Goal: Information Seeking & Learning: Check status

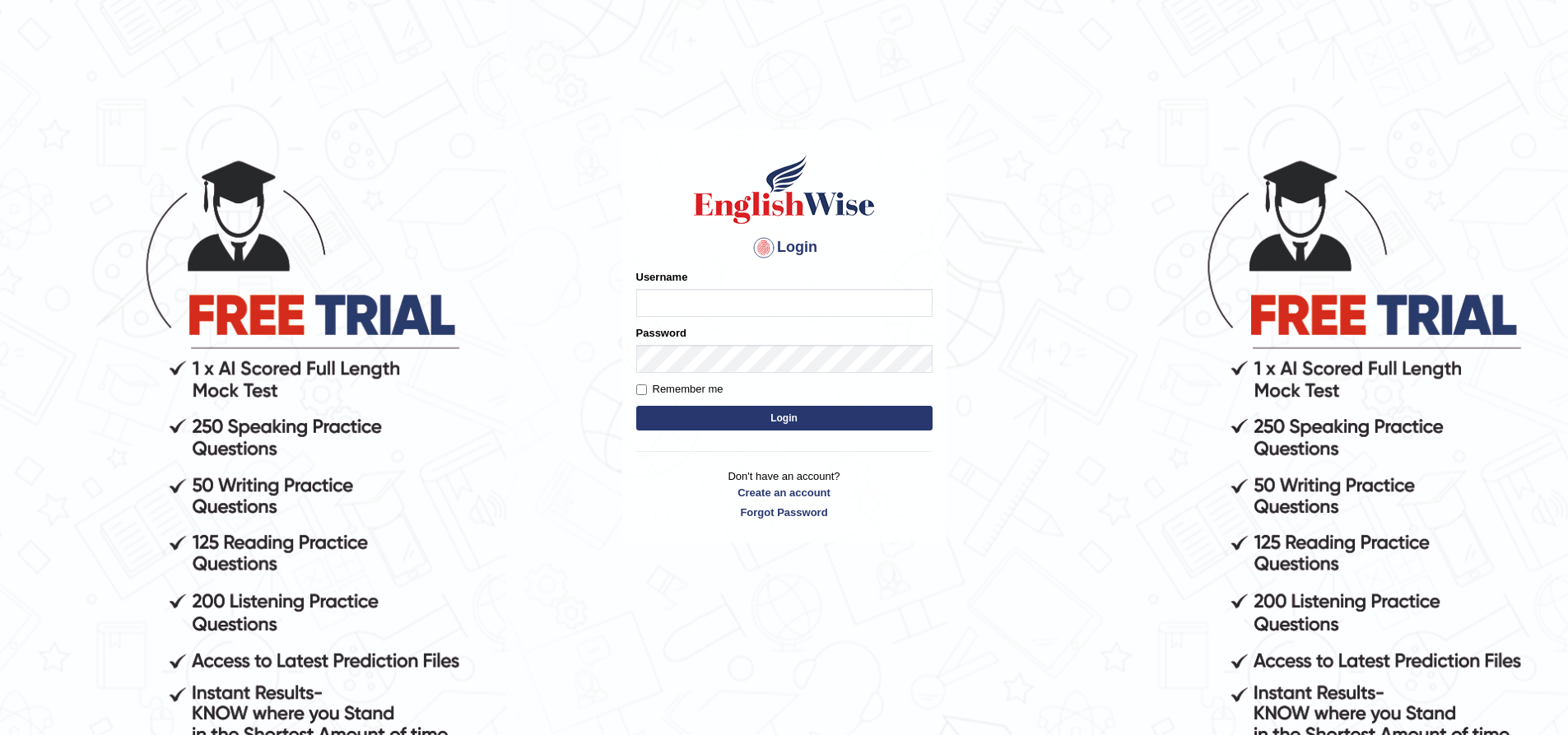
type input "nipenyogesh"
click at [636, 406] on button "Login" at bounding box center [784, 417] width 296 height 25
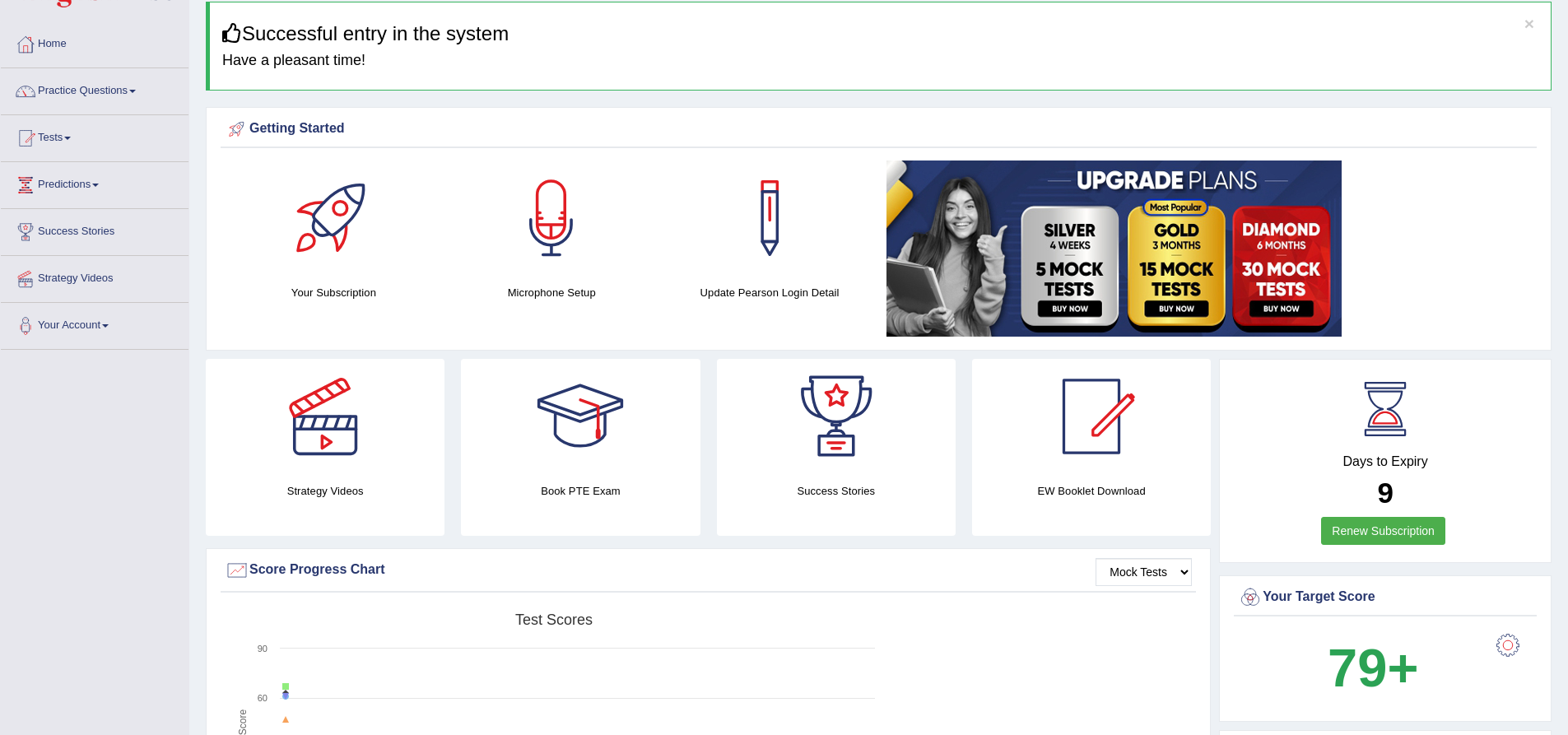
scroll to position [31, 0]
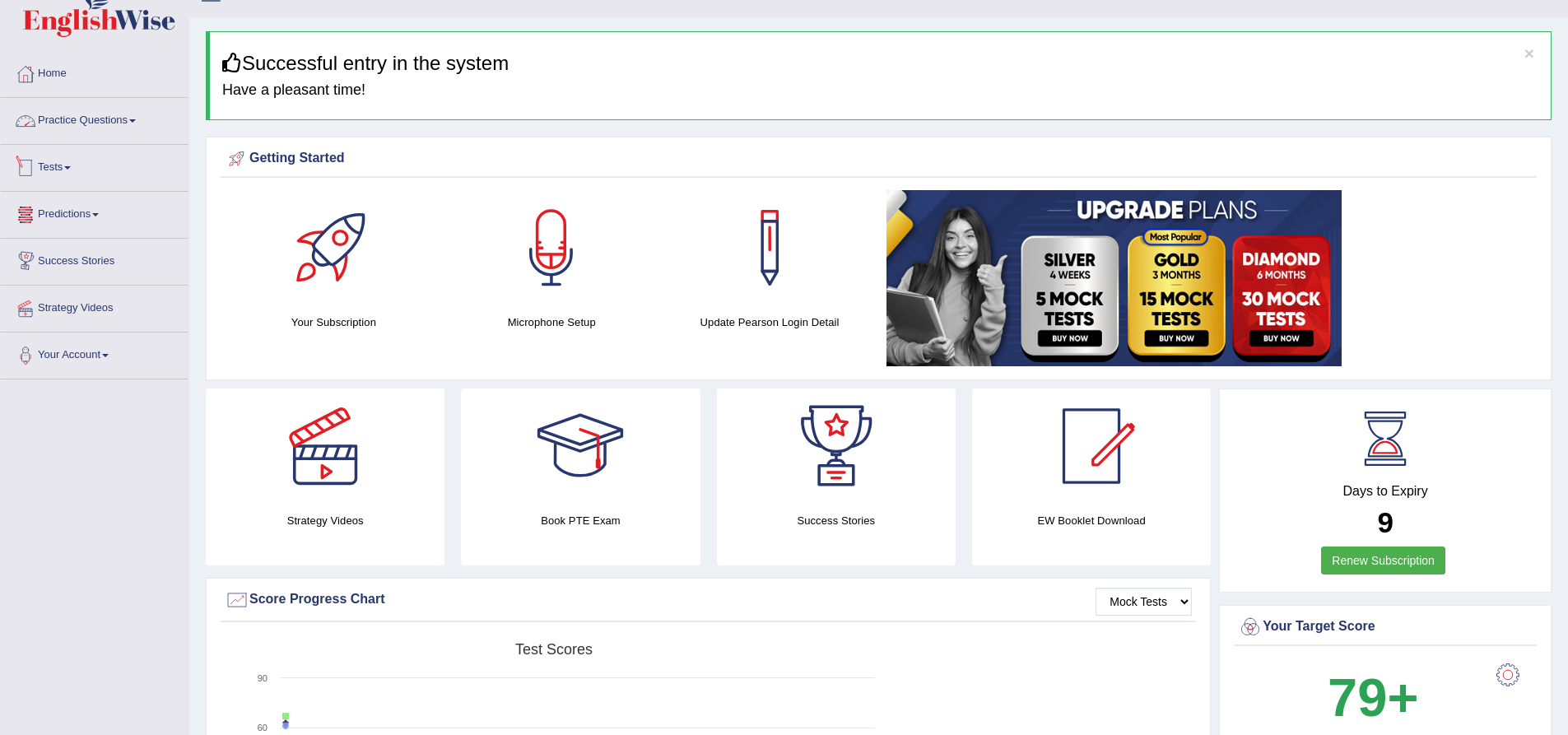
click at [84, 127] on link "Practice Questions" at bounding box center [95, 119] width 188 height 42
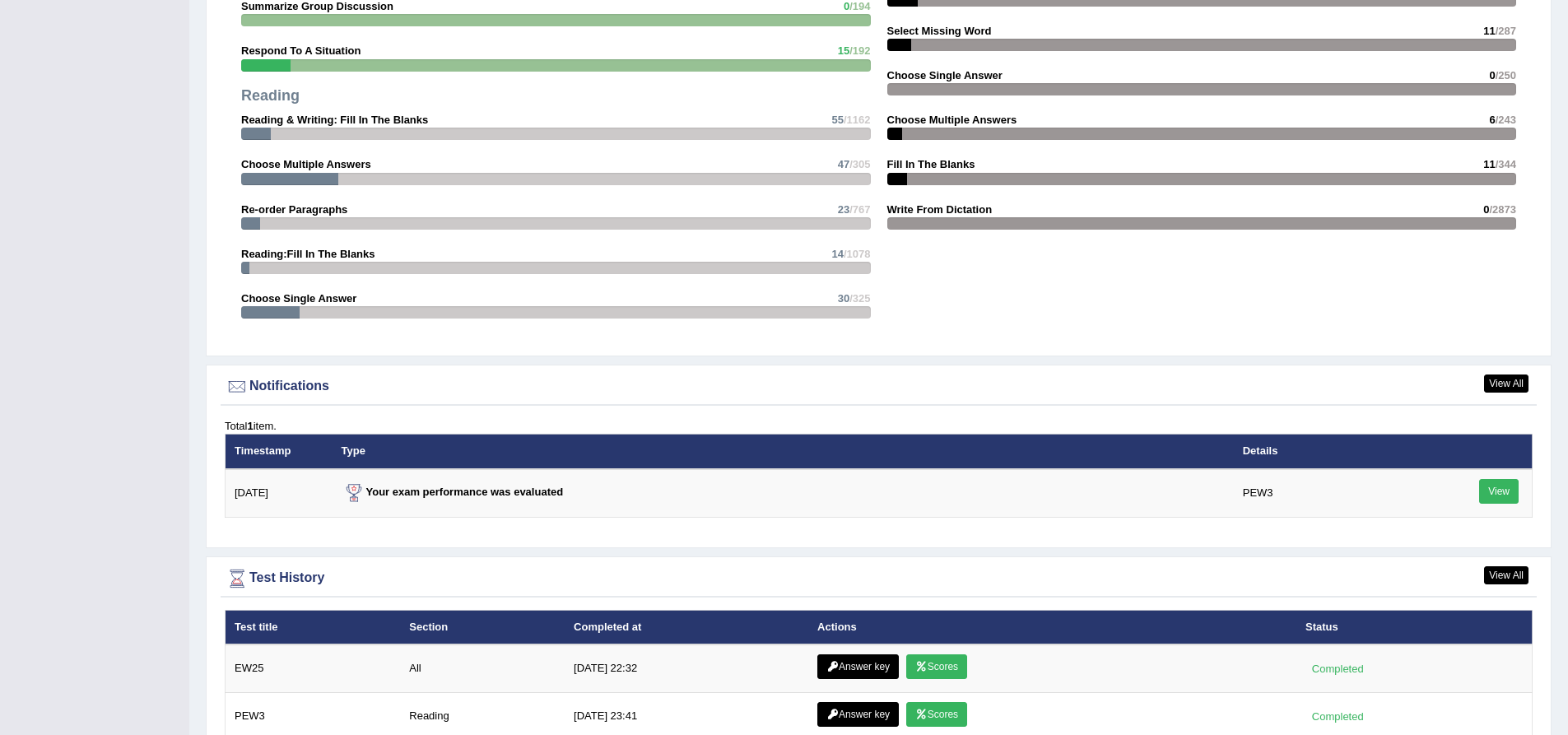
scroll to position [1841, 0]
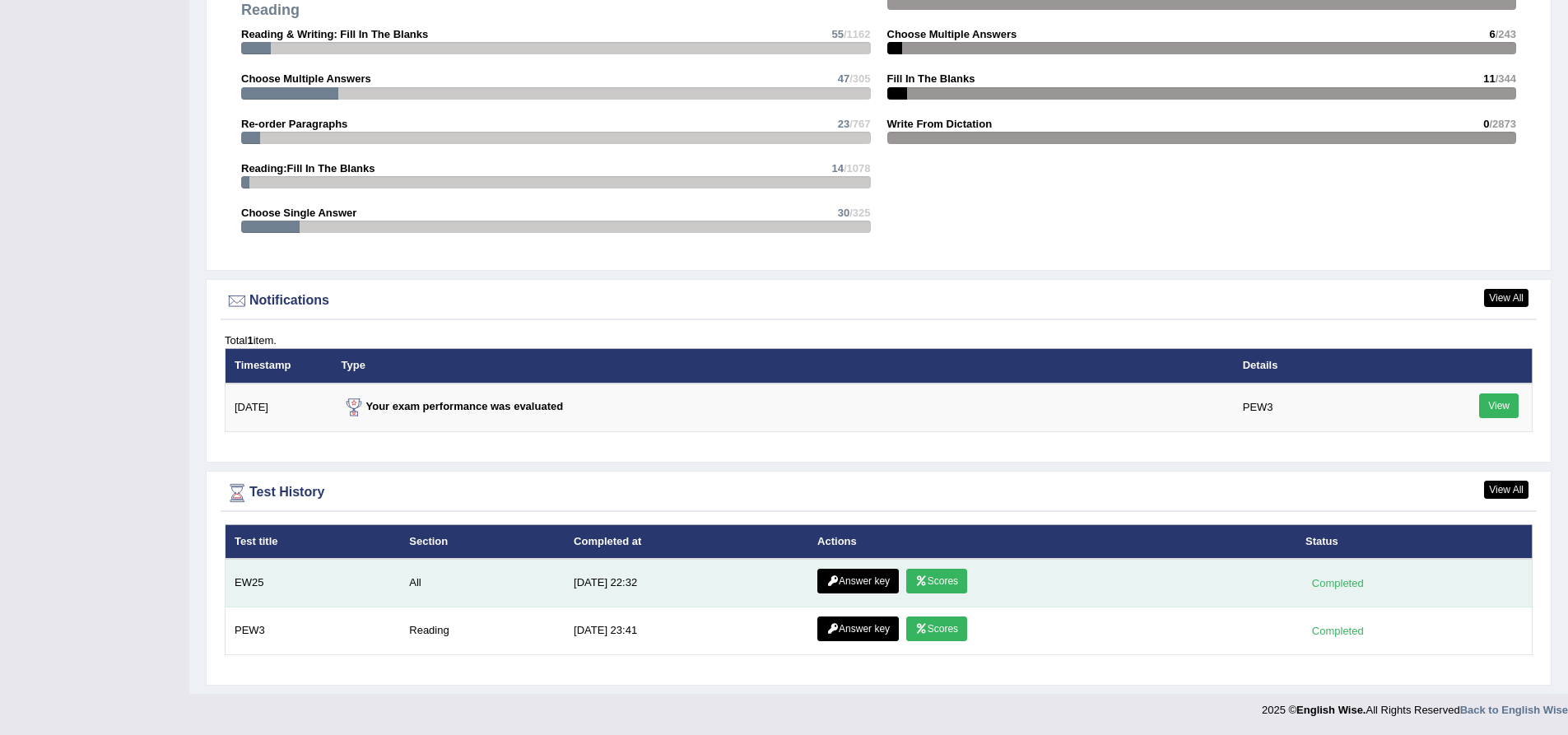
click at [876, 577] on link "Answer key" at bounding box center [858, 581] width 81 height 25
click at [948, 577] on link "Scores" at bounding box center [937, 581] width 61 height 25
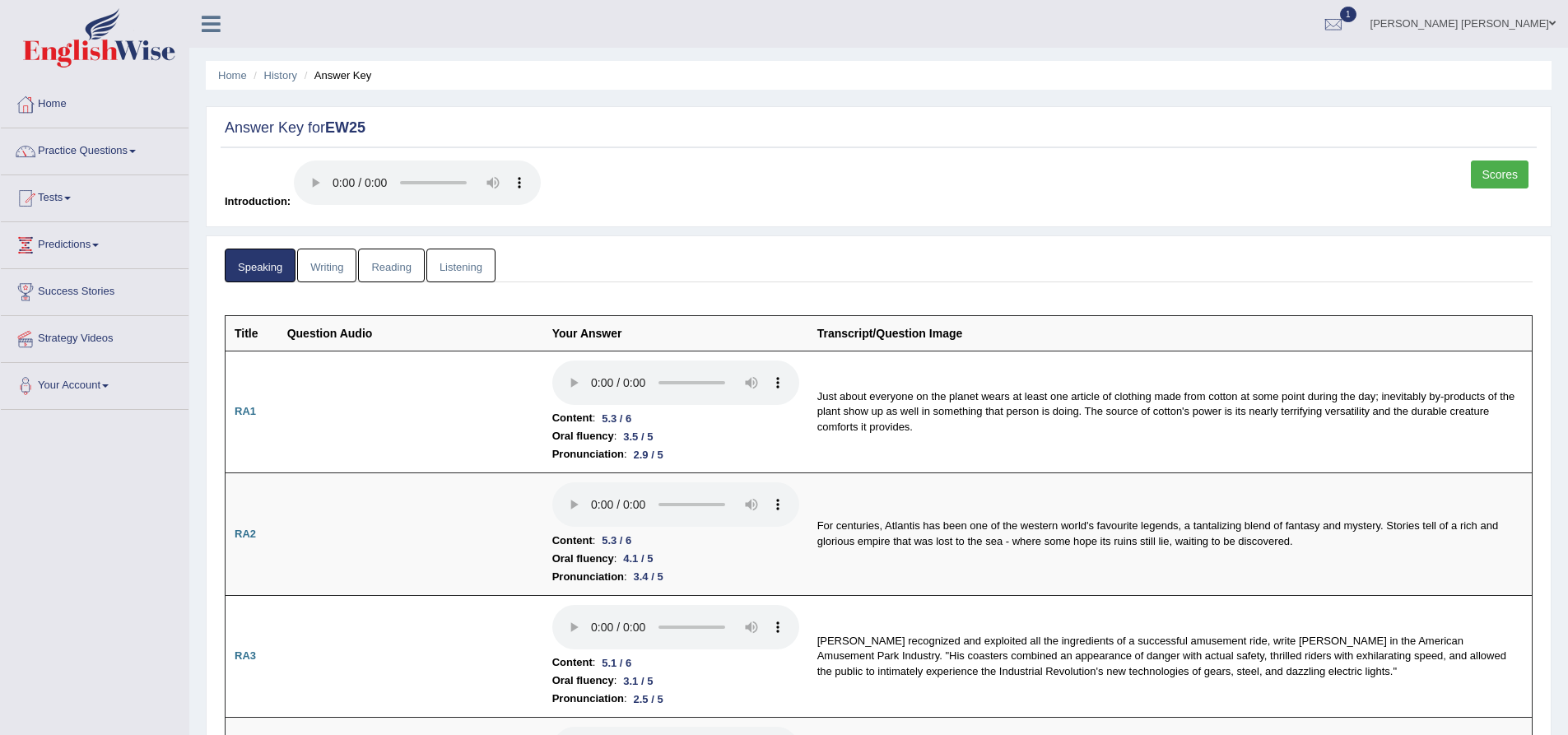
click at [458, 268] on link "Listening" at bounding box center [461, 265] width 69 height 34
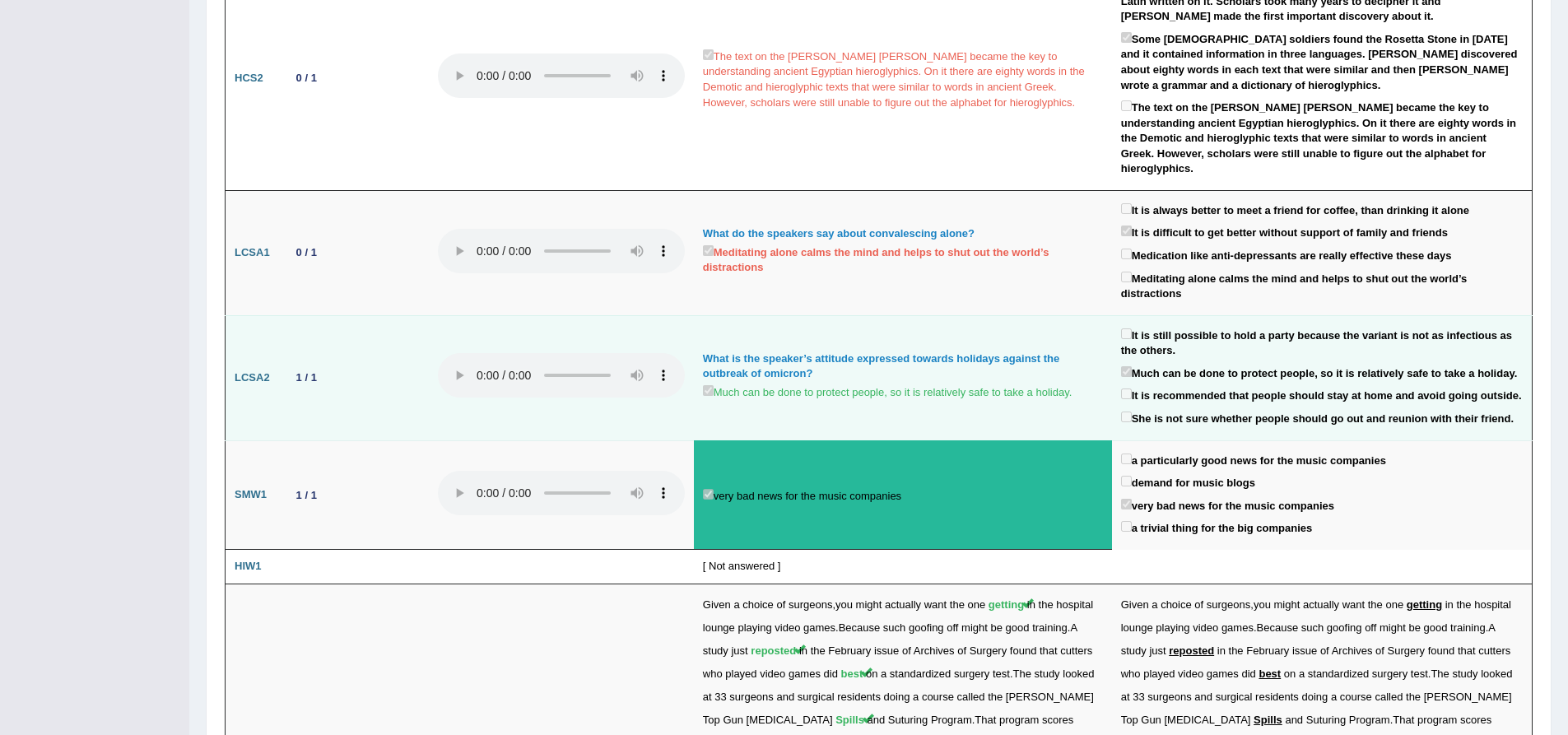
scroll to position [1810, 0]
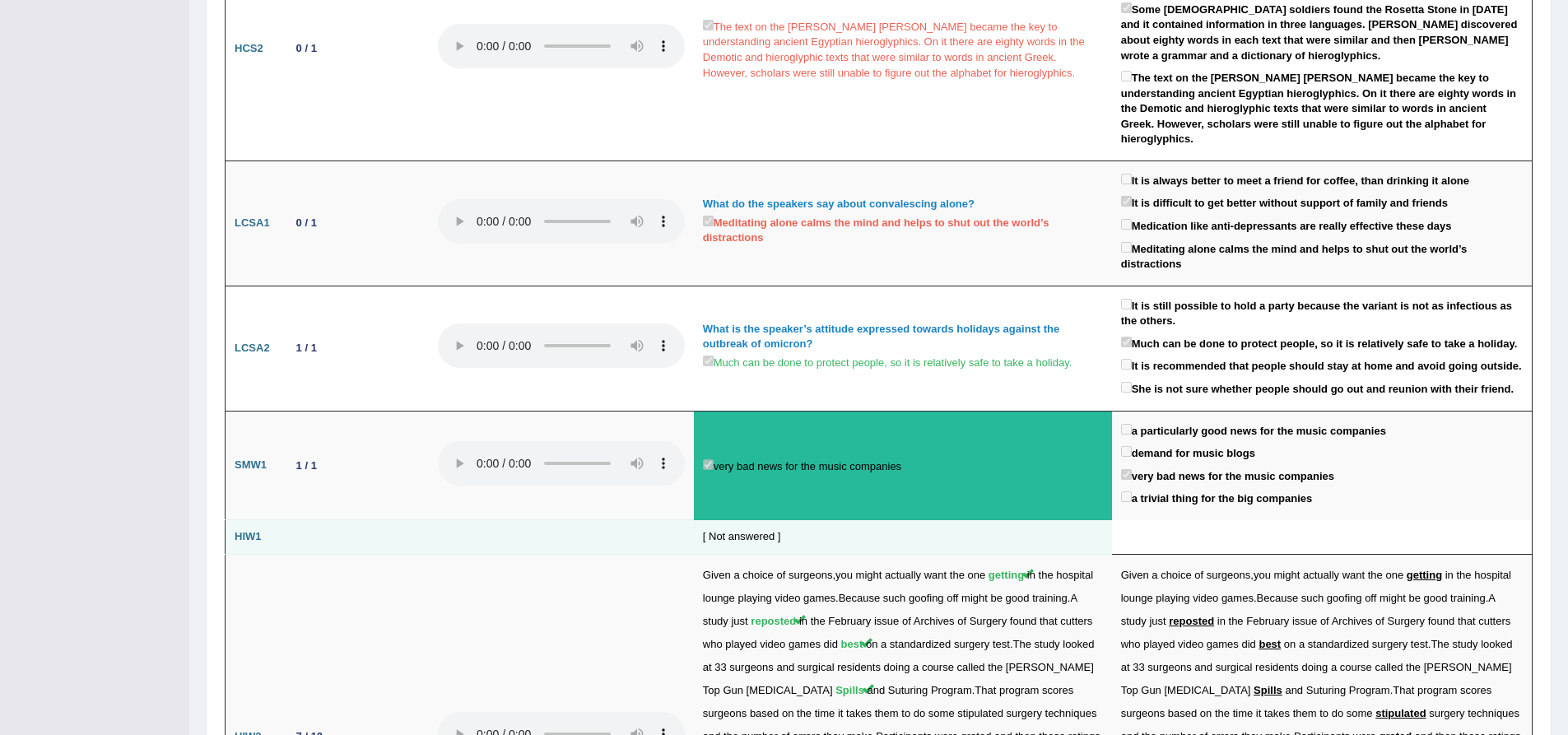
click at [252, 530] on b "HIW1" at bounding box center [247, 536] width 27 height 12
click at [745, 520] on td "[ Not answered ]" at bounding box center [902, 537] width 418 height 35
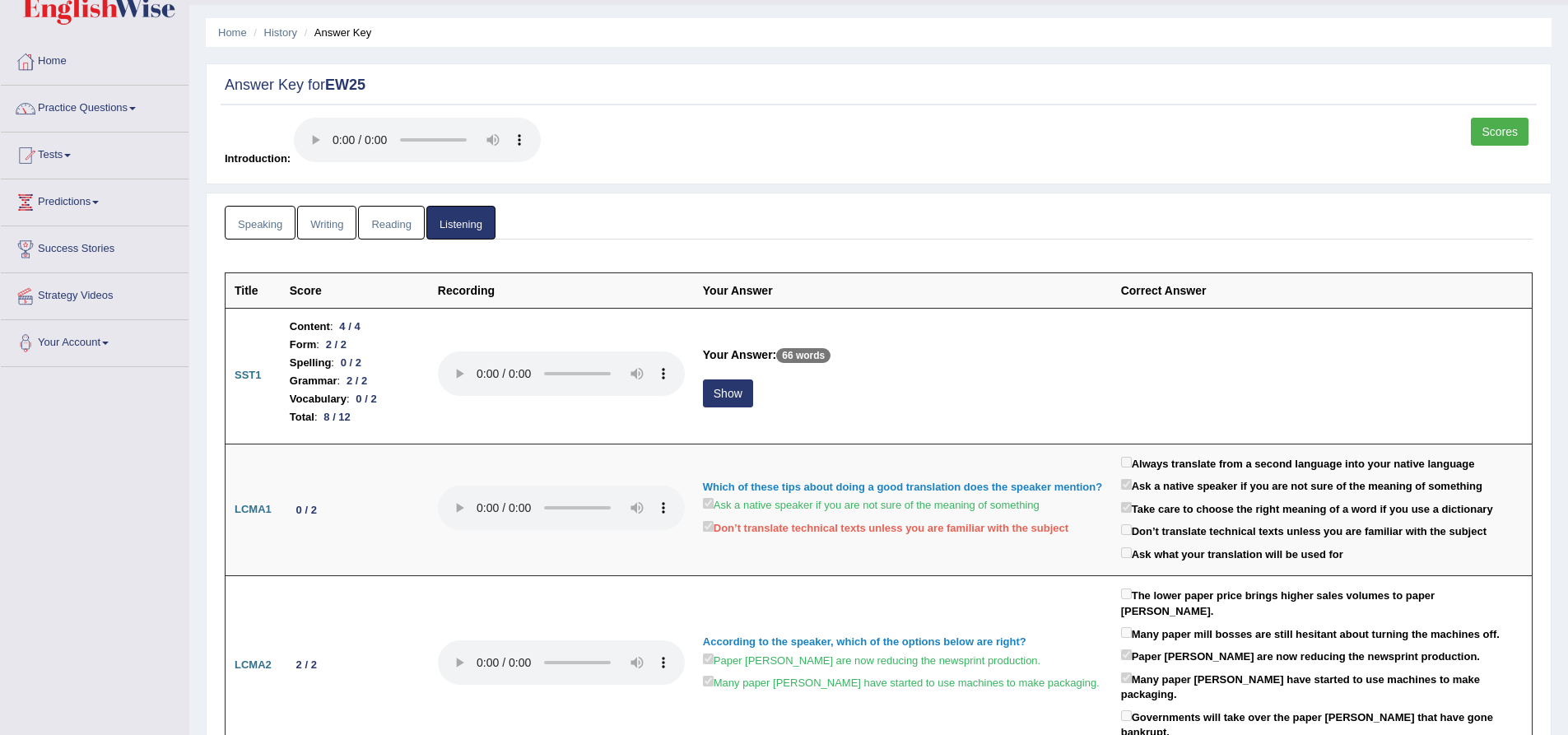
scroll to position [0, 0]
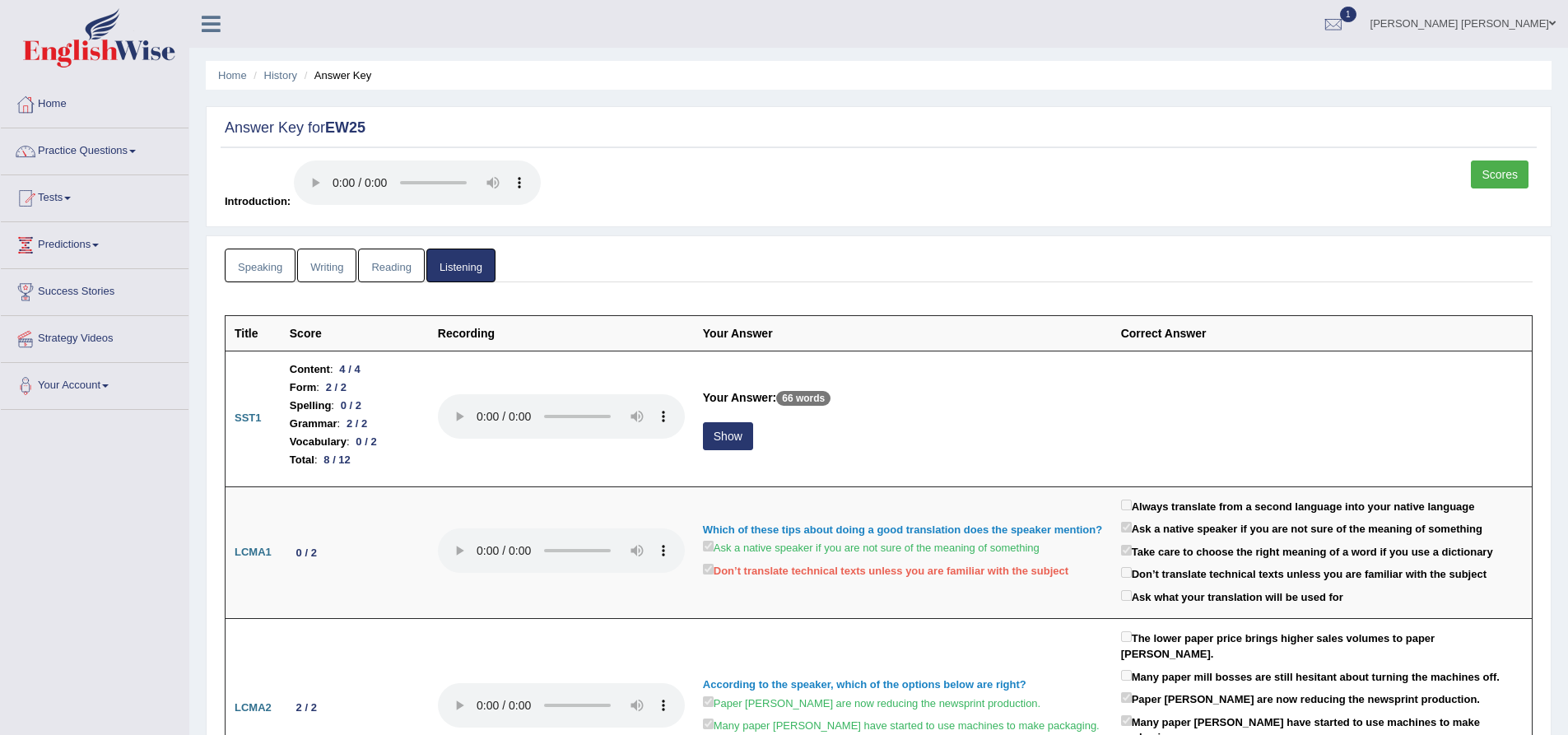
click at [385, 262] on link "Reading" at bounding box center [391, 265] width 66 height 34
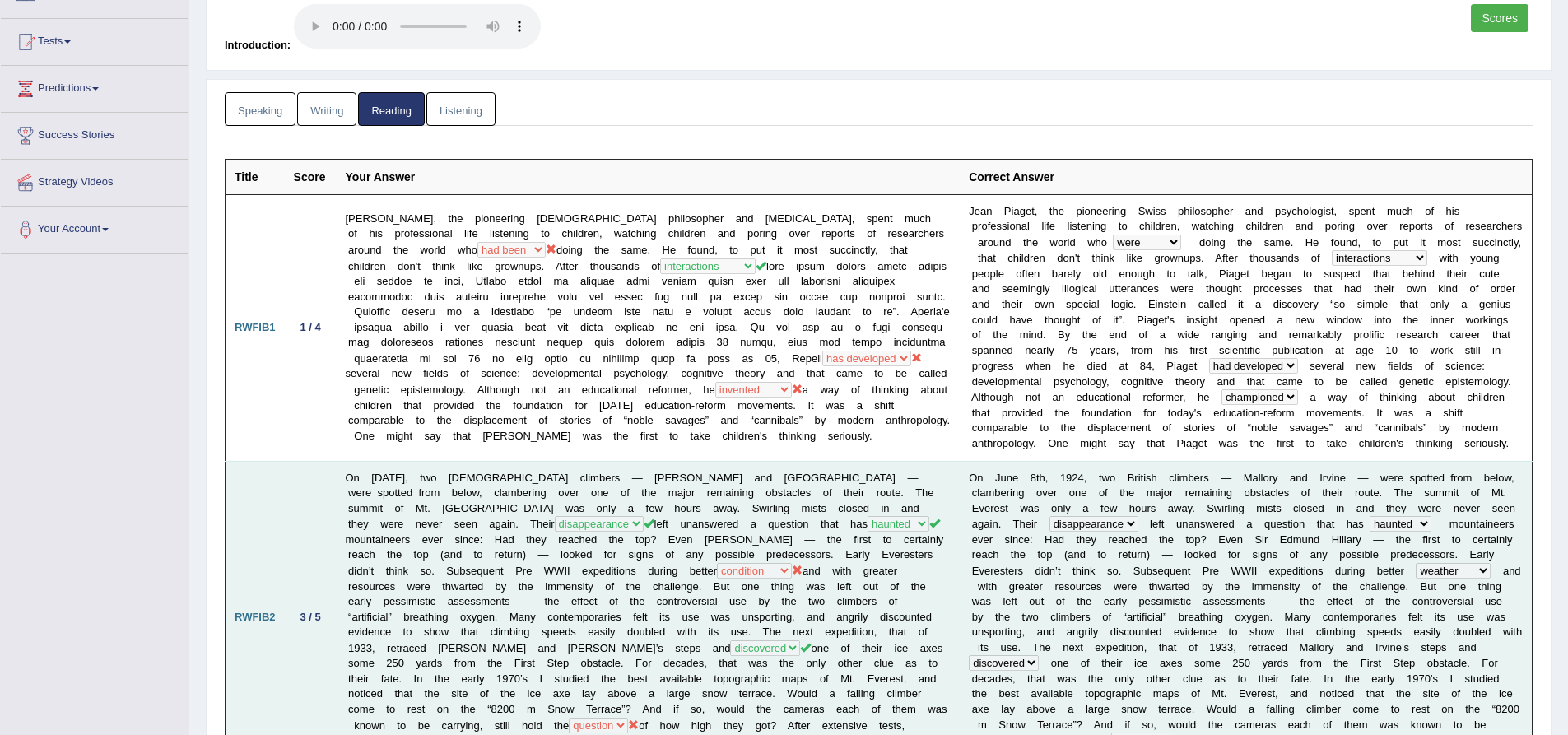
scroll to position [147, 0]
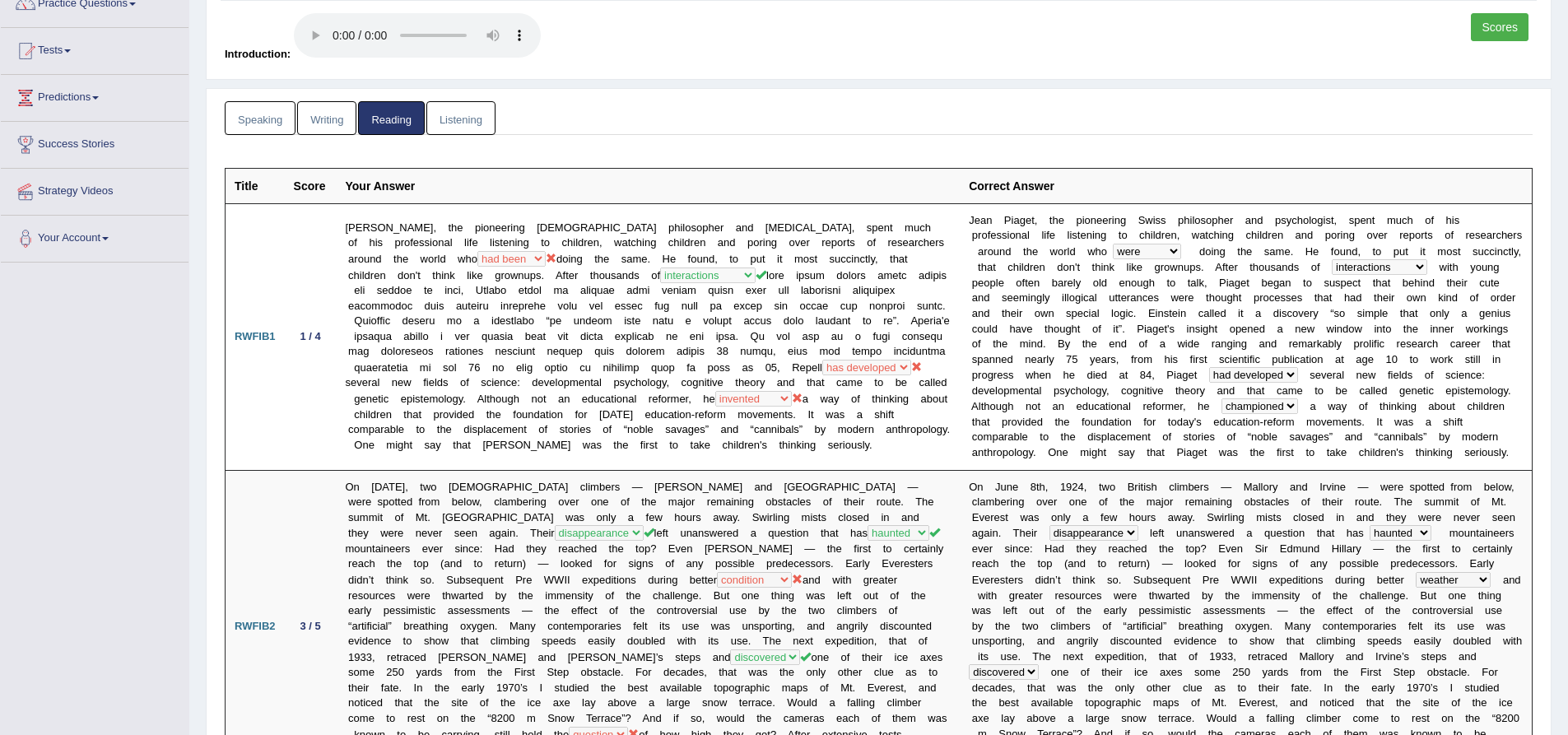
click at [330, 120] on link "Writing" at bounding box center [326, 118] width 59 height 34
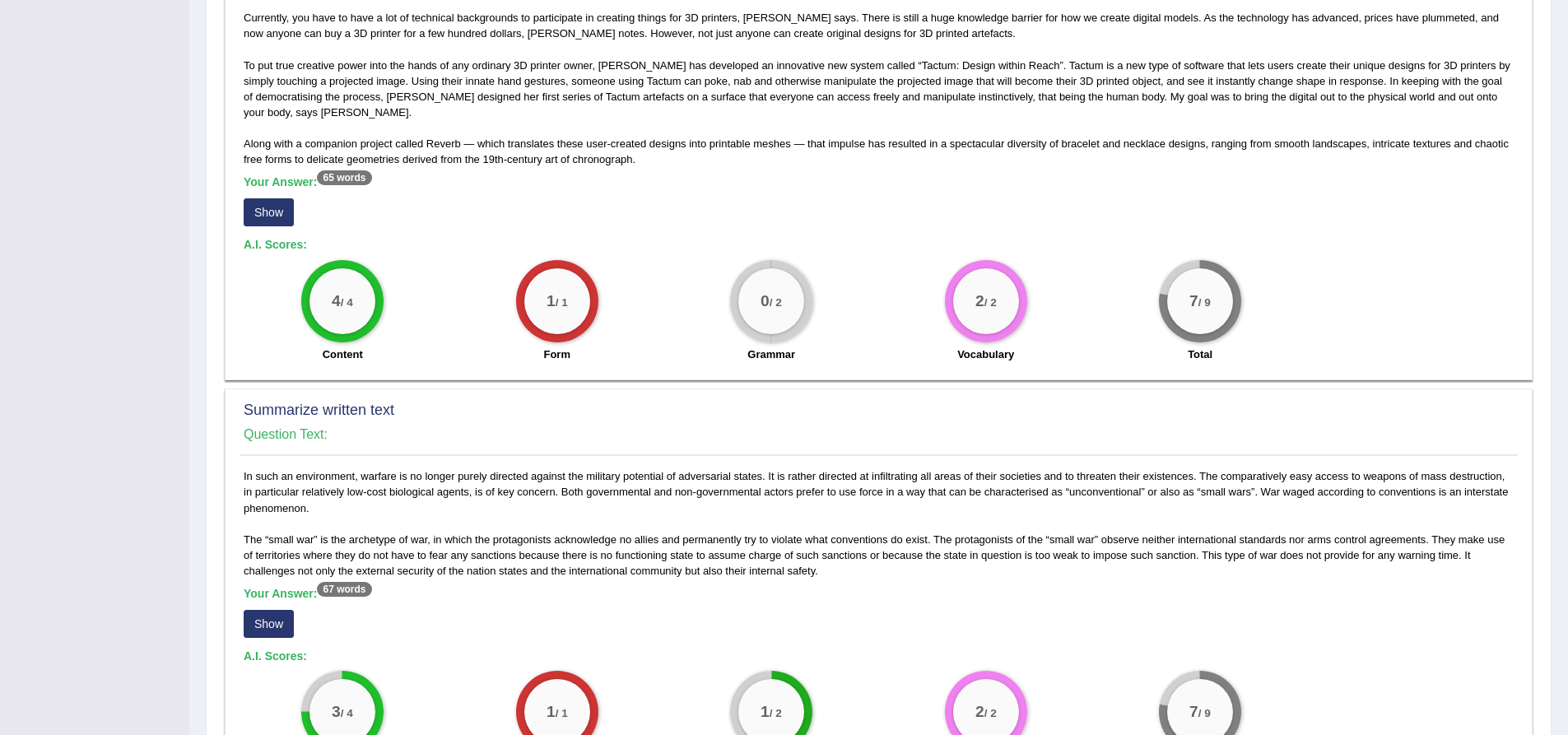
scroll to position [396, 0]
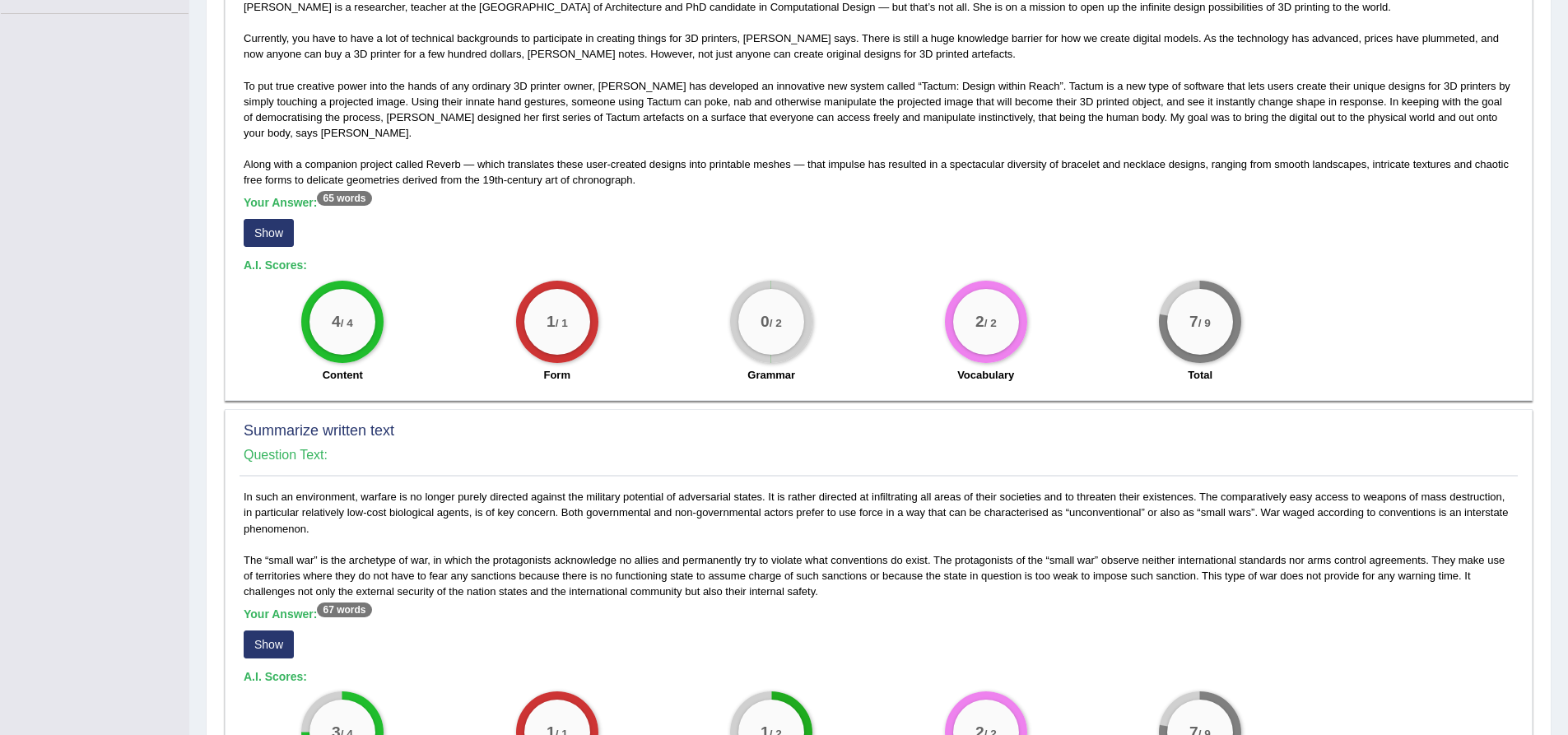
click at [219, 218] on div "Speaking Writing Reading Listening Title Question Audio Your Answer Transcript/…" at bounding box center [878, 548] width 1345 height 1418
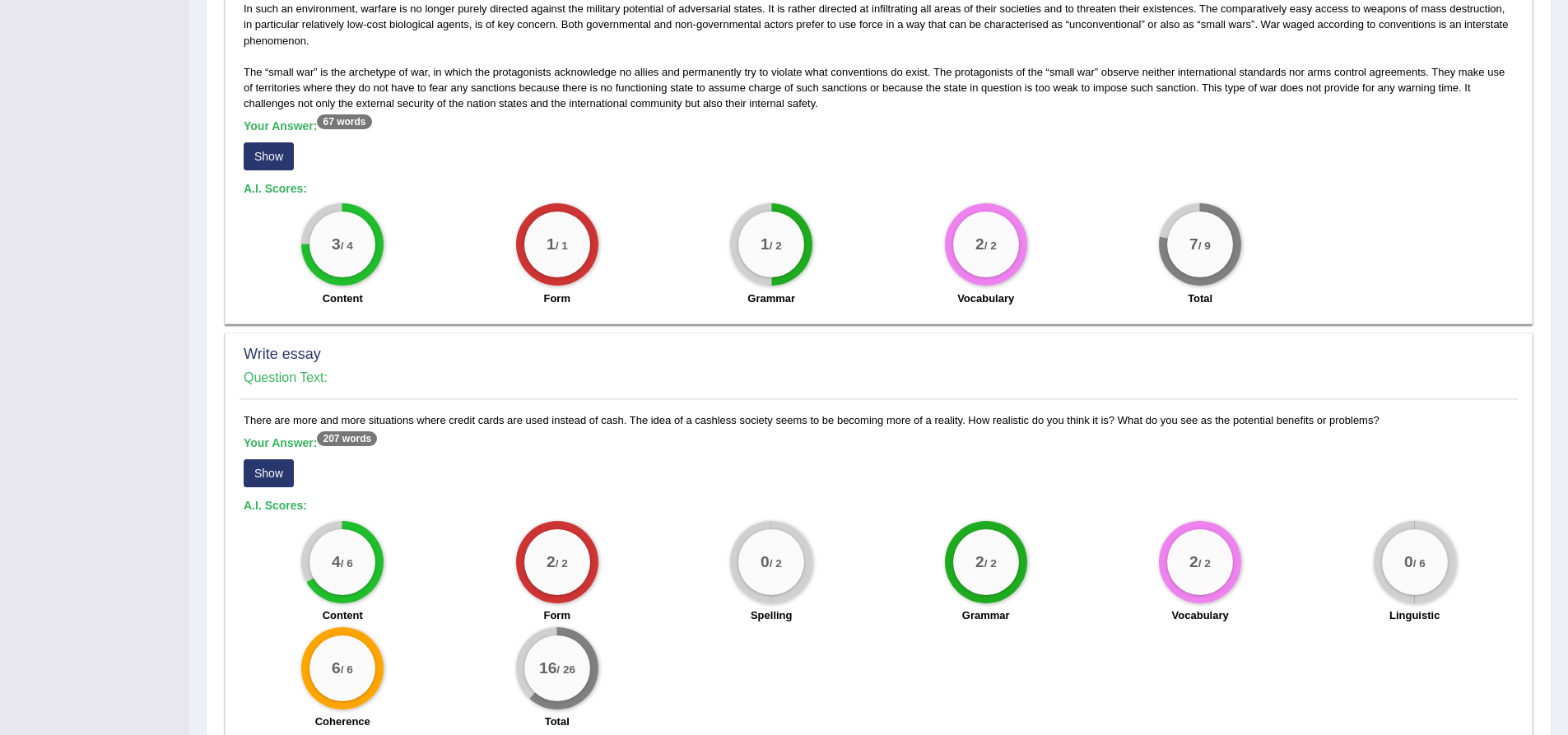
scroll to position [972, 0]
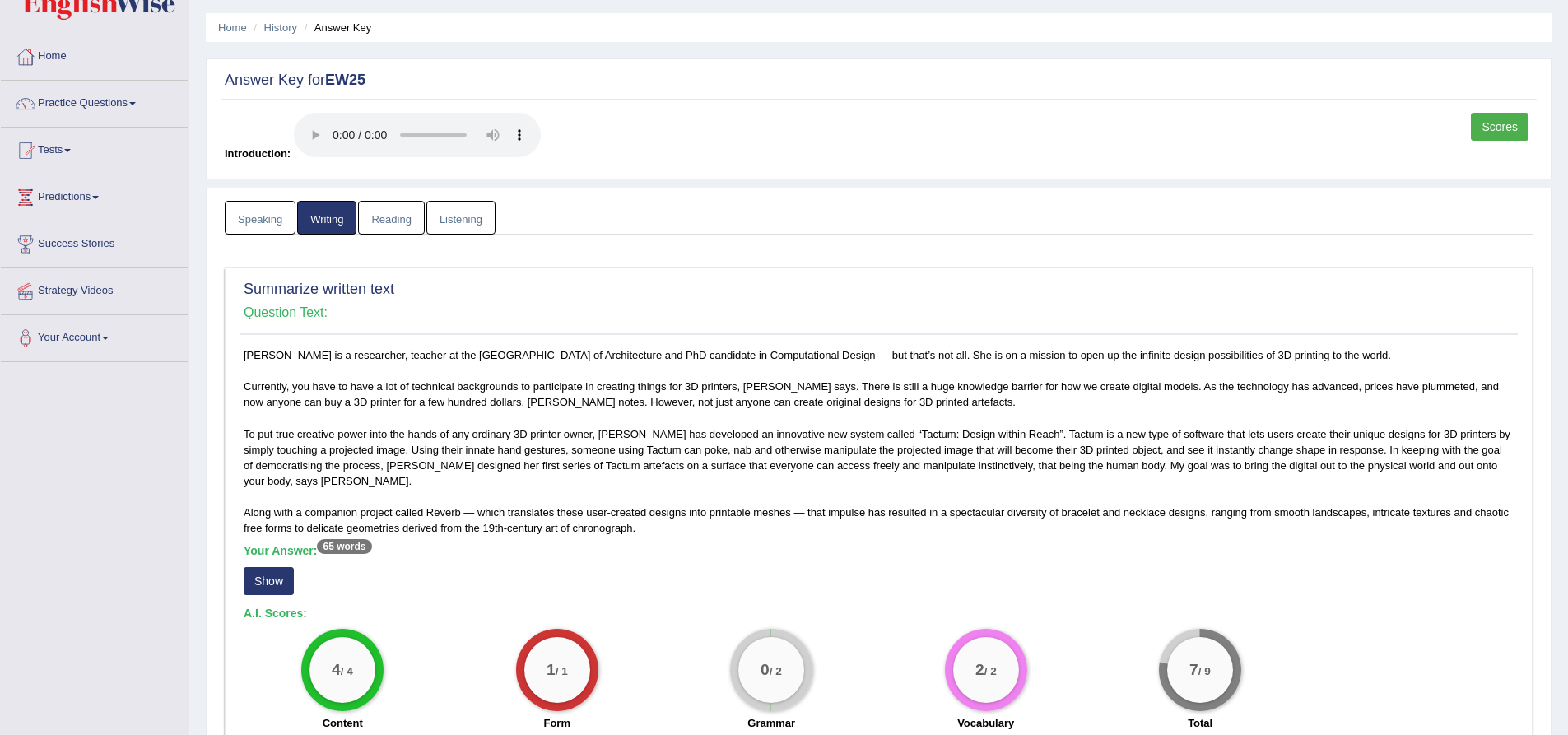
scroll to position [0, 0]
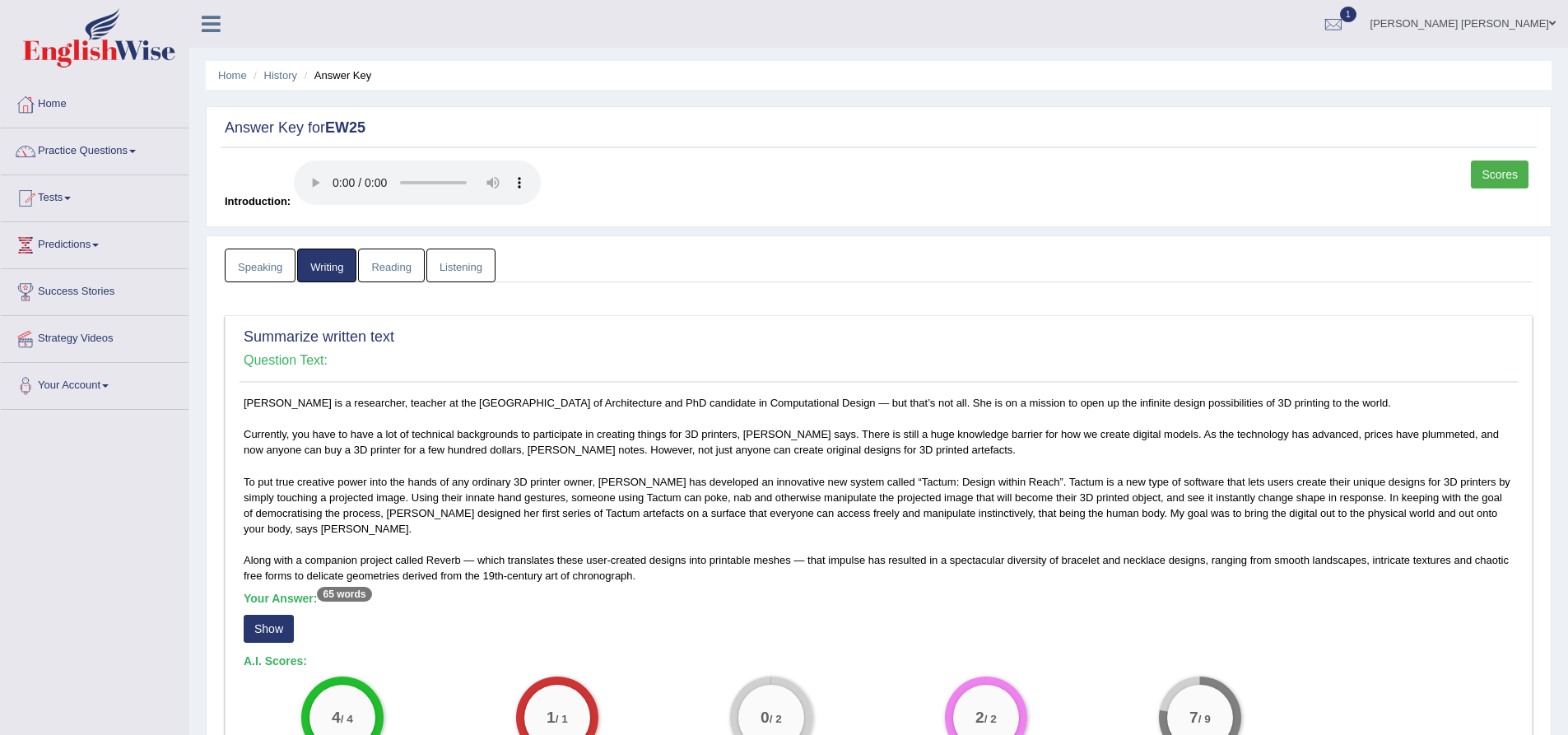
click at [247, 266] on link "Speaking" at bounding box center [260, 265] width 71 height 34
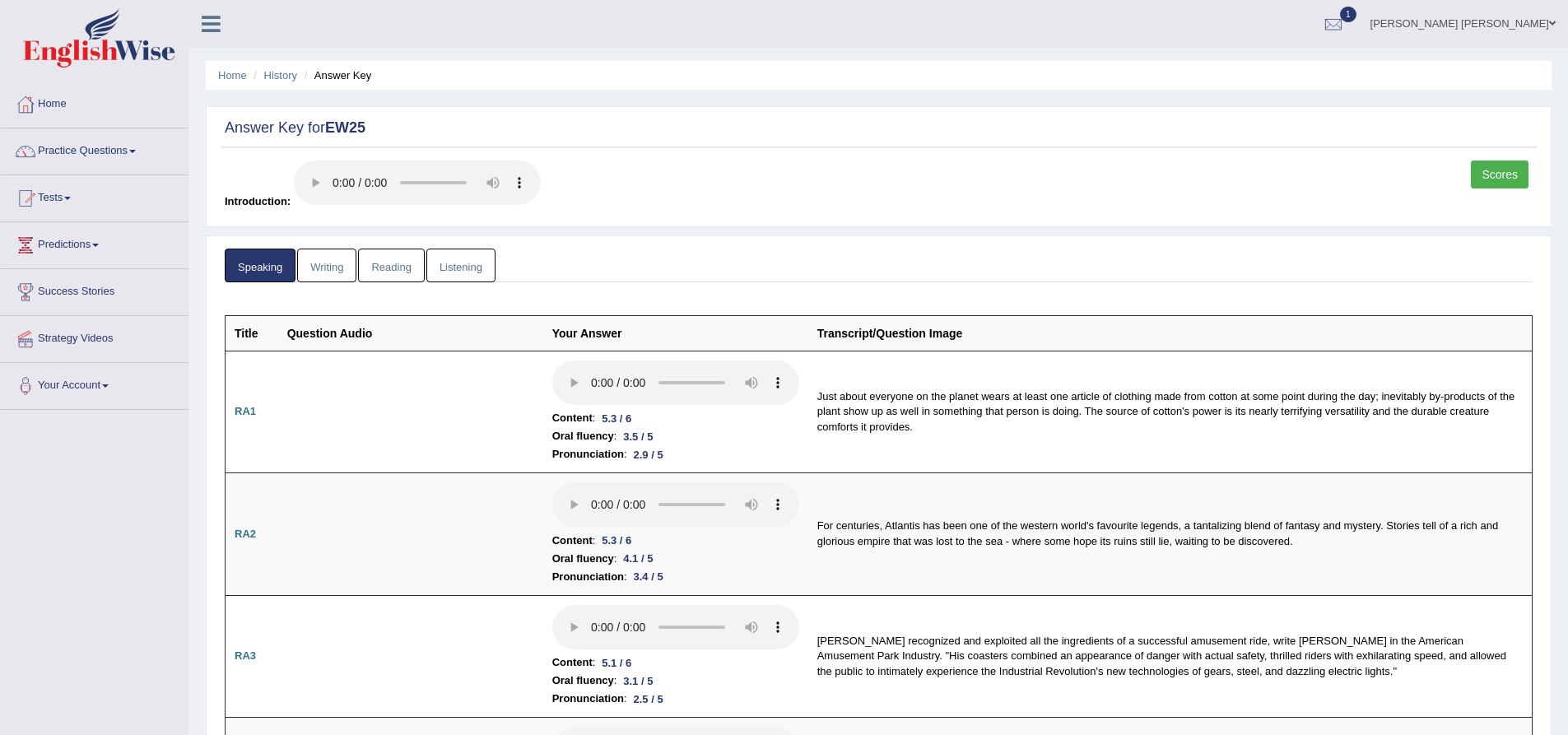
click at [333, 264] on link "Writing" at bounding box center [326, 265] width 59 height 34
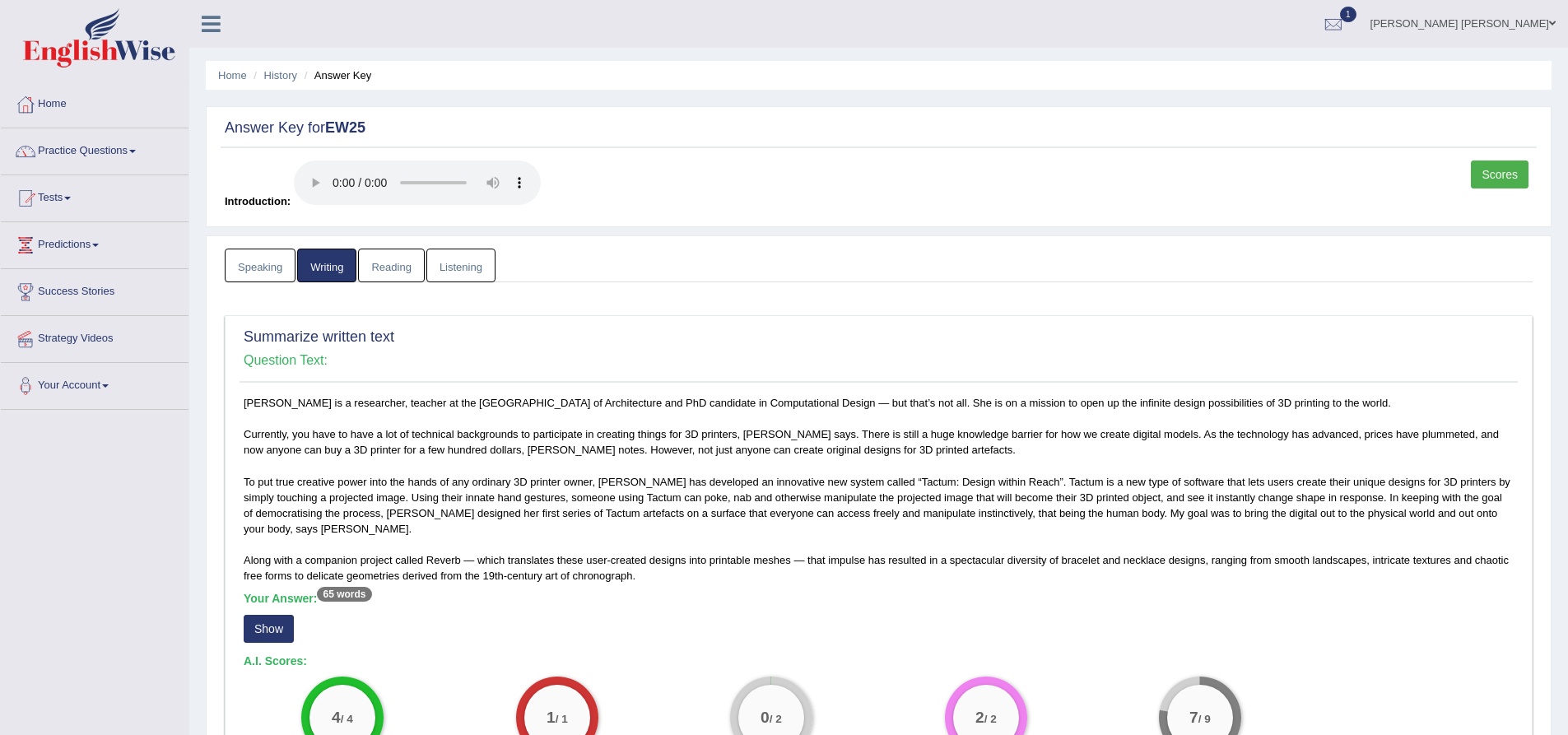
click at [1345, 30] on div at bounding box center [1333, 24] width 25 height 25
click at [1329, 22] on ul "Nipen Yogesh Mehta Toggle navigation Username: Nipenyogesh Access Type: Online …" at bounding box center [1086, 23] width 966 height 46
click at [109, 387] on span at bounding box center [105, 386] width 7 height 3
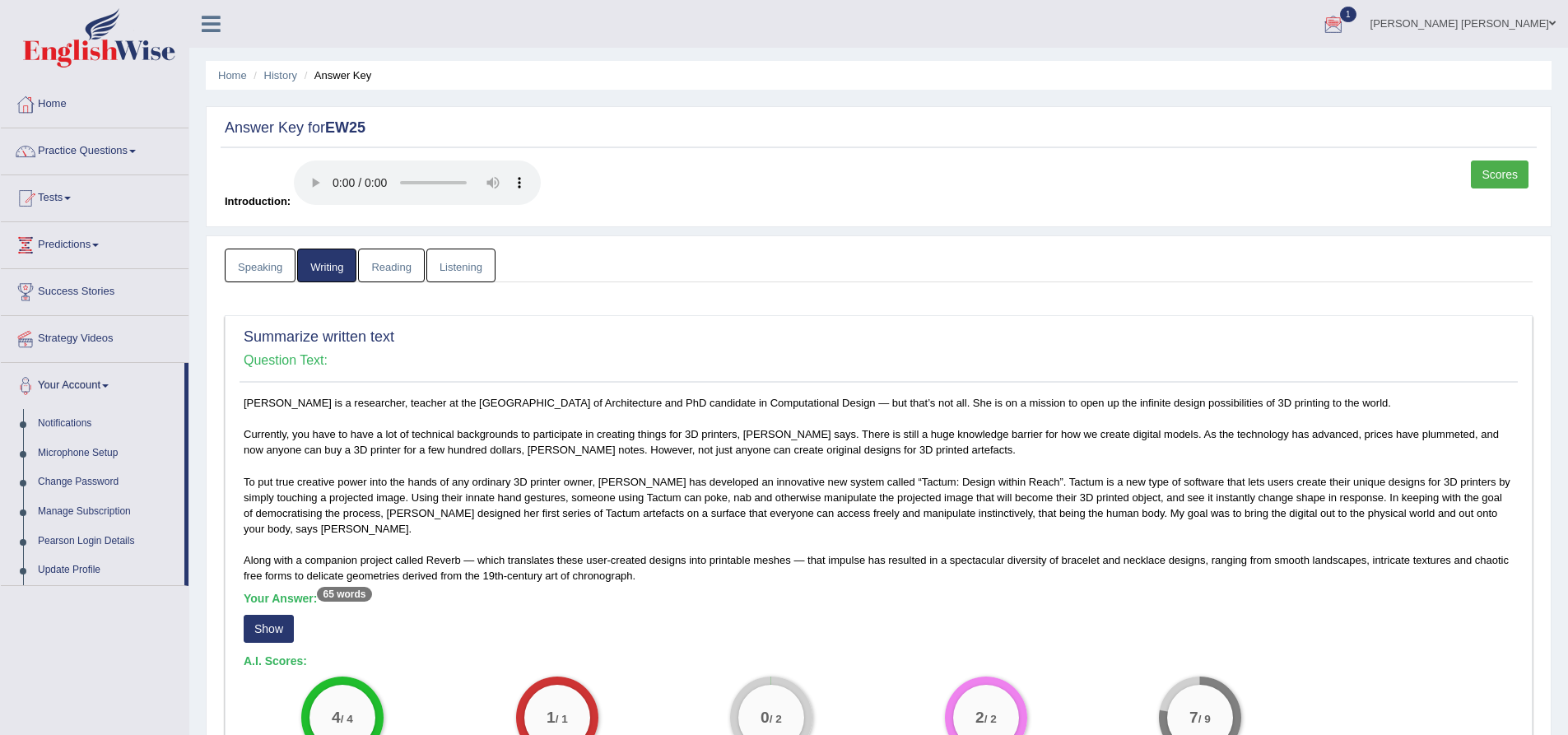
click at [109, 386] on span at bounding box center [105, 386] width 7 height 3
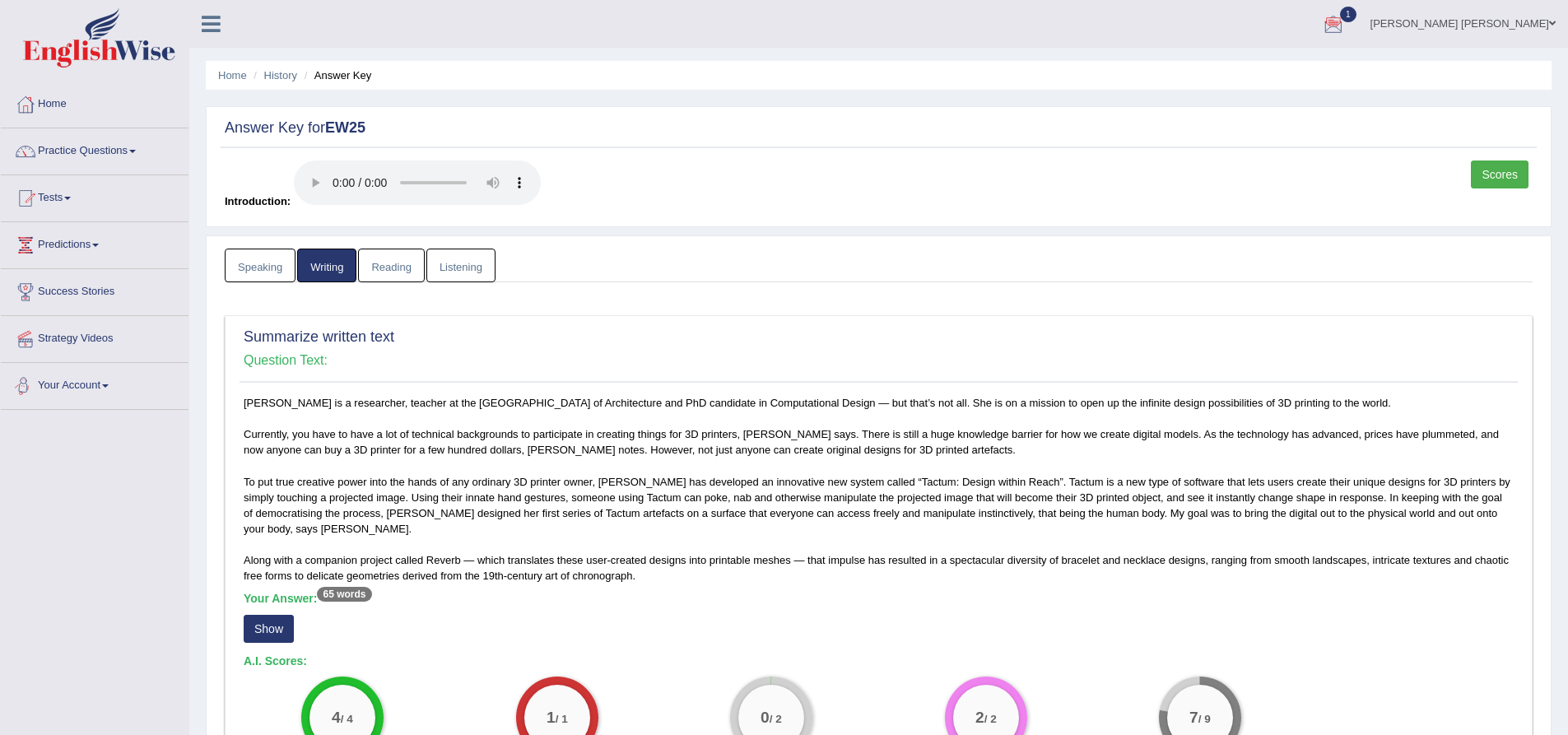
click at [254, 267] on link "Speaking" at bounding box center [260, 265] width 71 height 34
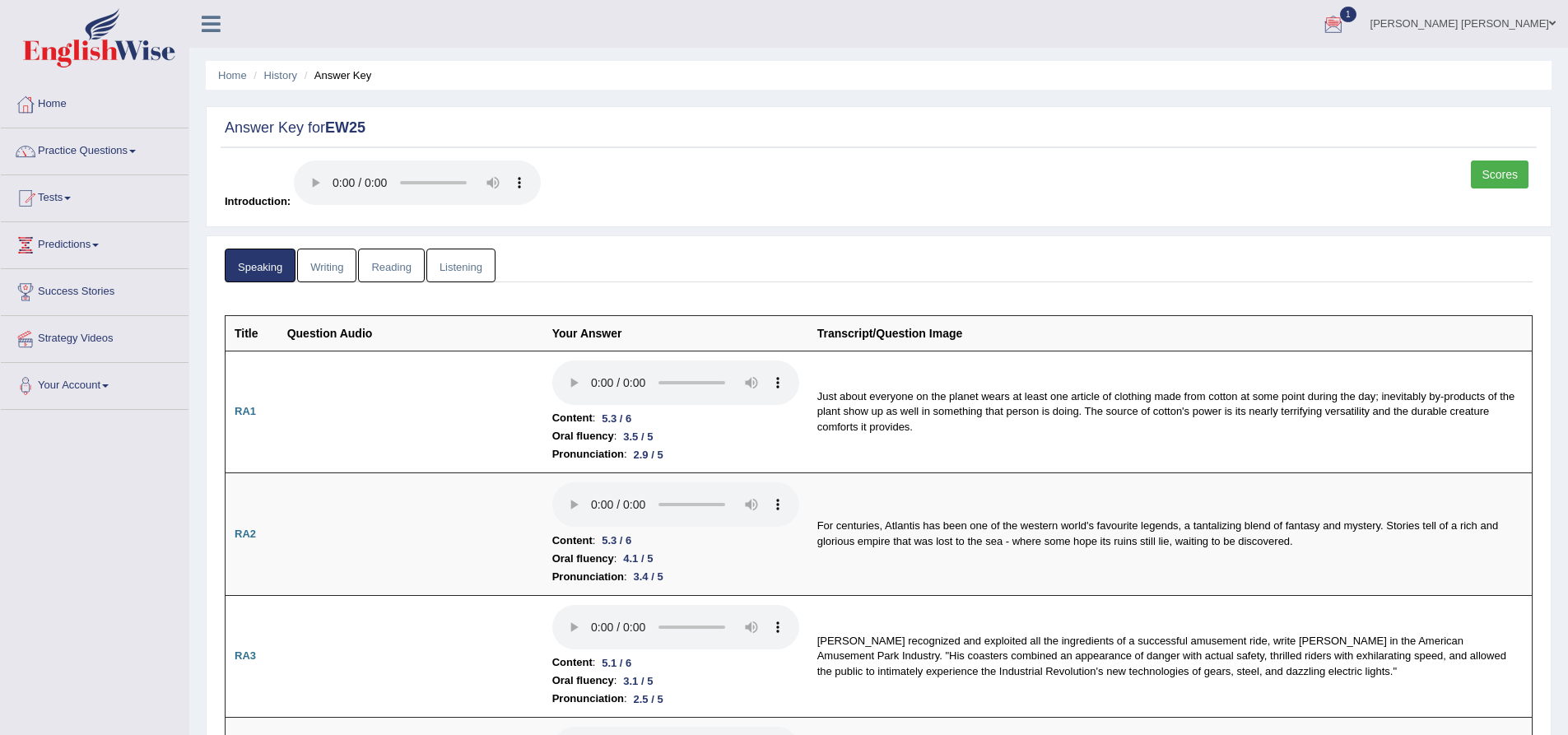
click at [75, 196] on link "Tests" at bounding box center [95, 196] width 188 height 42
click at [78, 262] on link "Take Mock Test" at bounding box center [108, 266] width 154 height 30
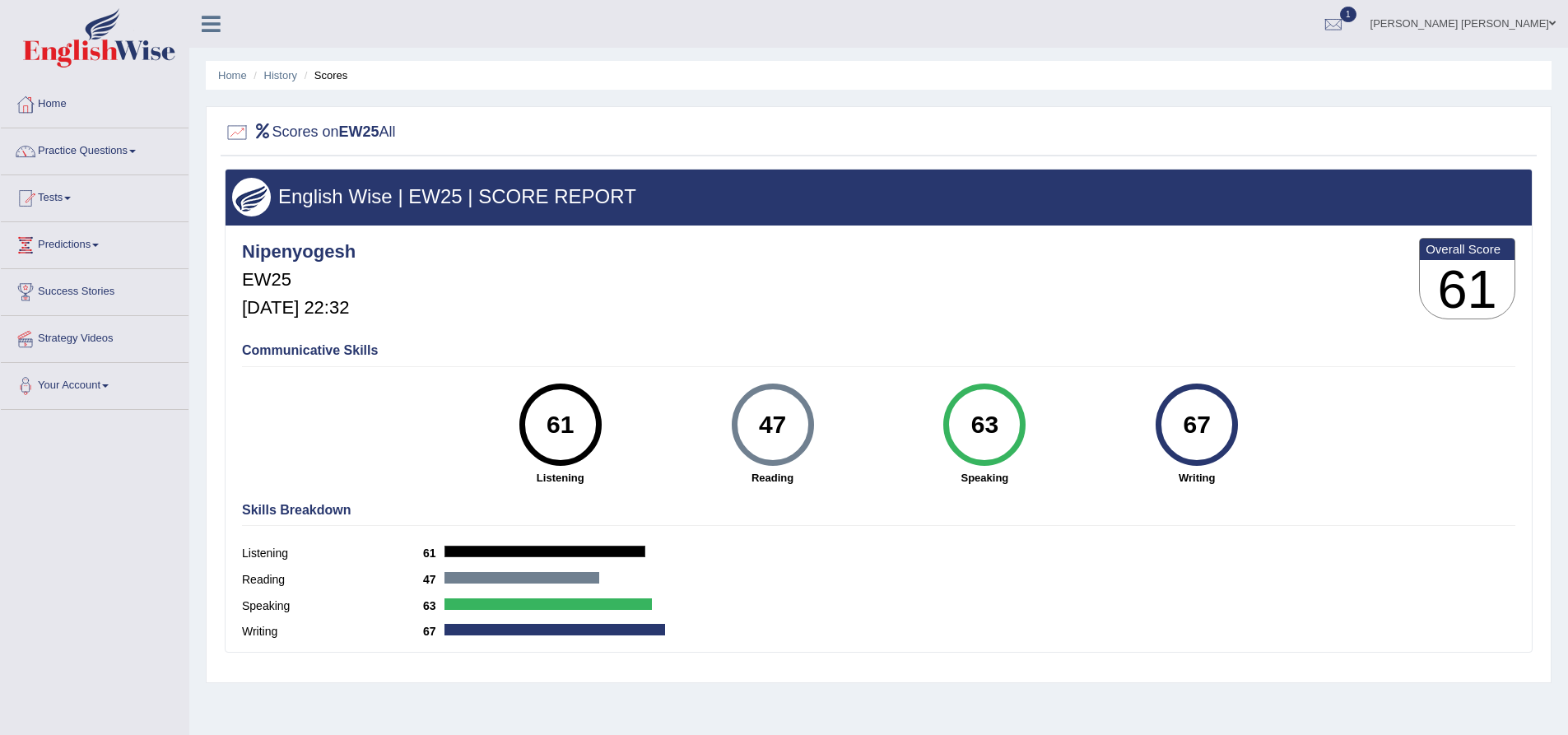
click at [210, 130] on div "Scores on EW25 All English Wise | EW25 | SCORE REPORT Nipenyogesh EW25 Aug 17, …" at bounding box center [878, 394] width 1345 height 577
click at [552, 643] on div "Writing 67" at bounding box center [878, 633] width 1273 height 27
click at [562, 426] on div "61" at bounding box center [560, 424] width 60 height 69
click at [559, 419] on div "61" at bounding box center [560, 424] width 60 height 69
click at [559, 420] on div "61" at bounding box center [560, 424] width 60 height 69
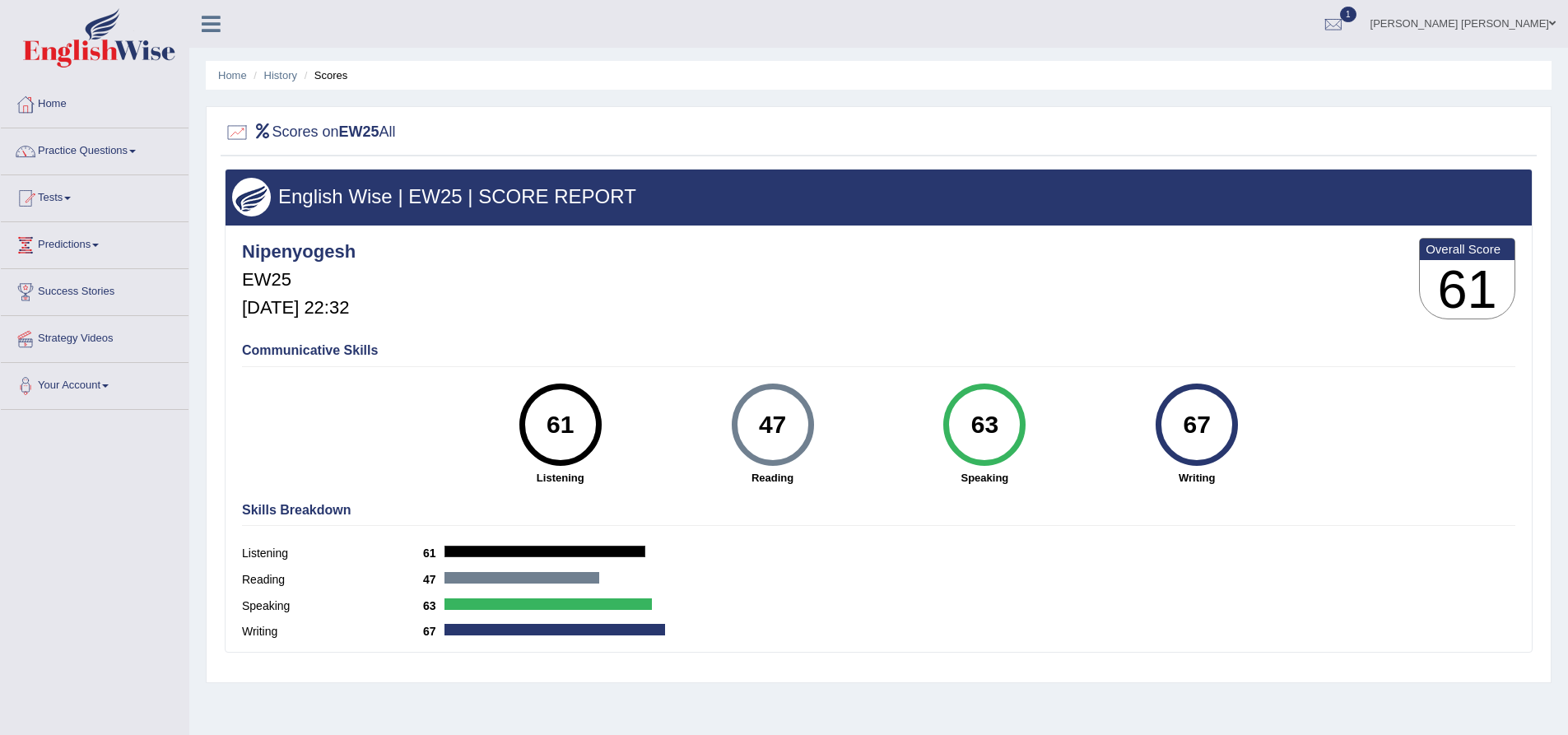
click at [1511, 17] on link "Nipen Yogesh Mehta" at bounding box center [1463, 21] width 210 height 43
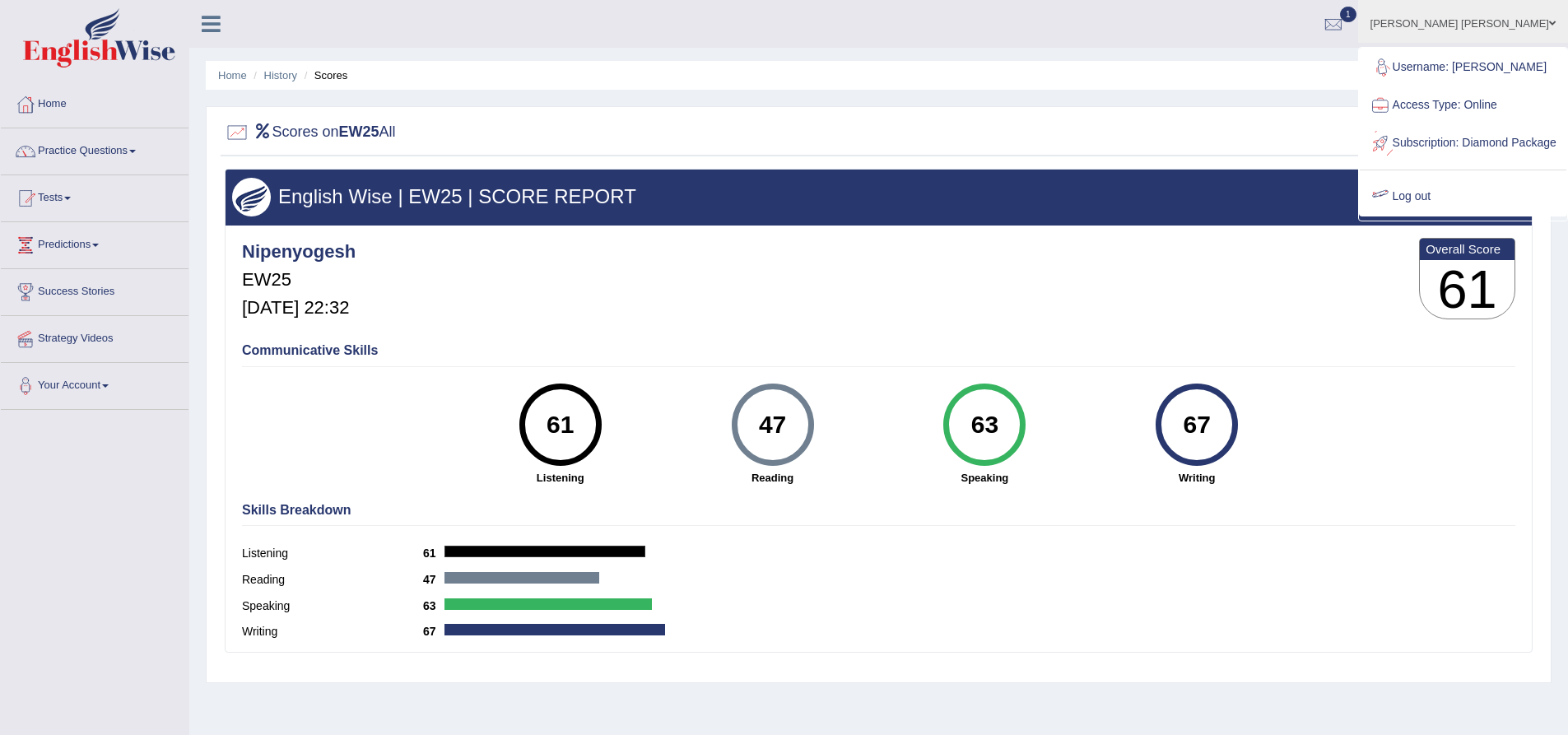
click at [1452, 213] on link "Log out" at bounding box center [1462, 197] width 207 height 38
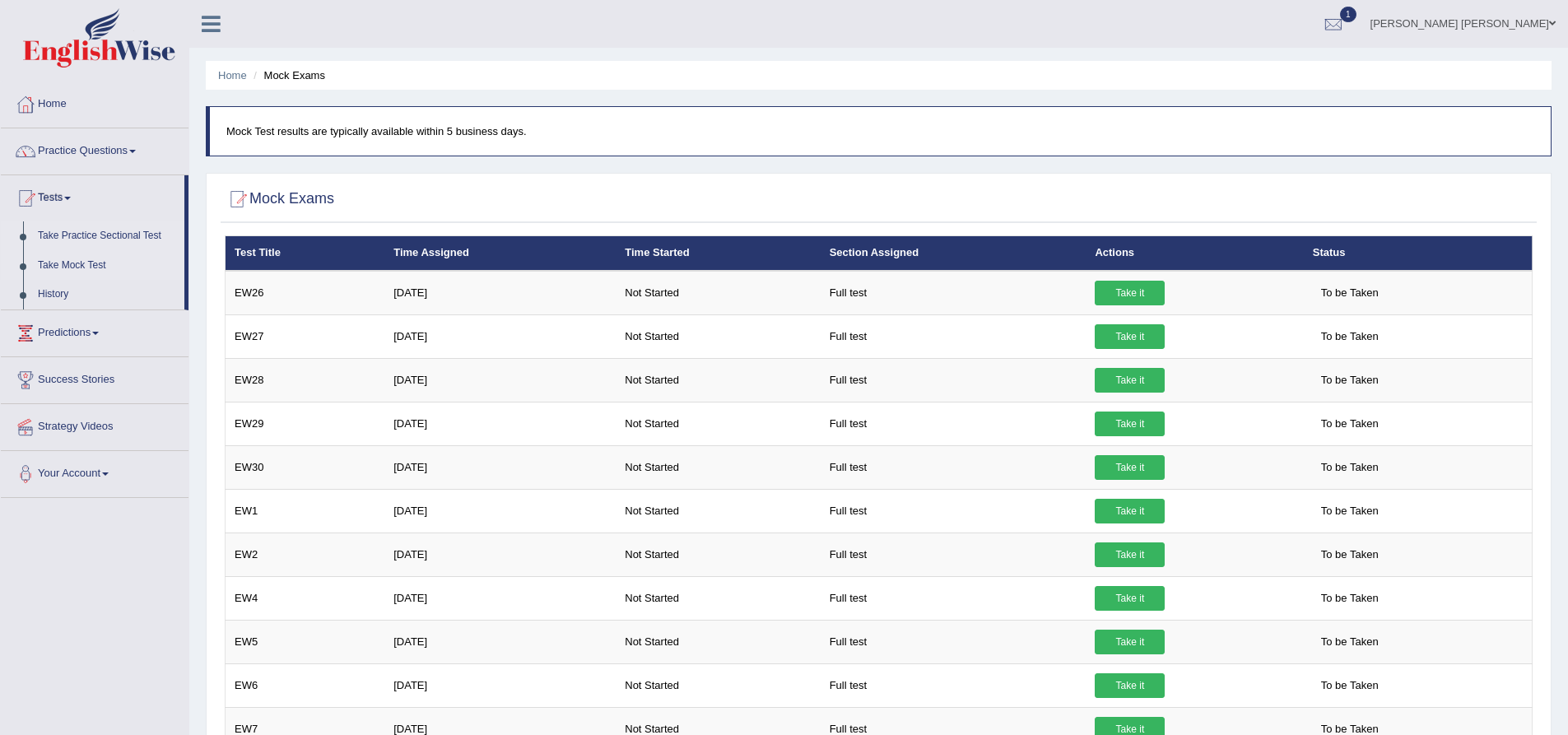
click at [77, 232] on link "Take Practice Sectional Test" at bounding box center [108, 236] width 154 height 30
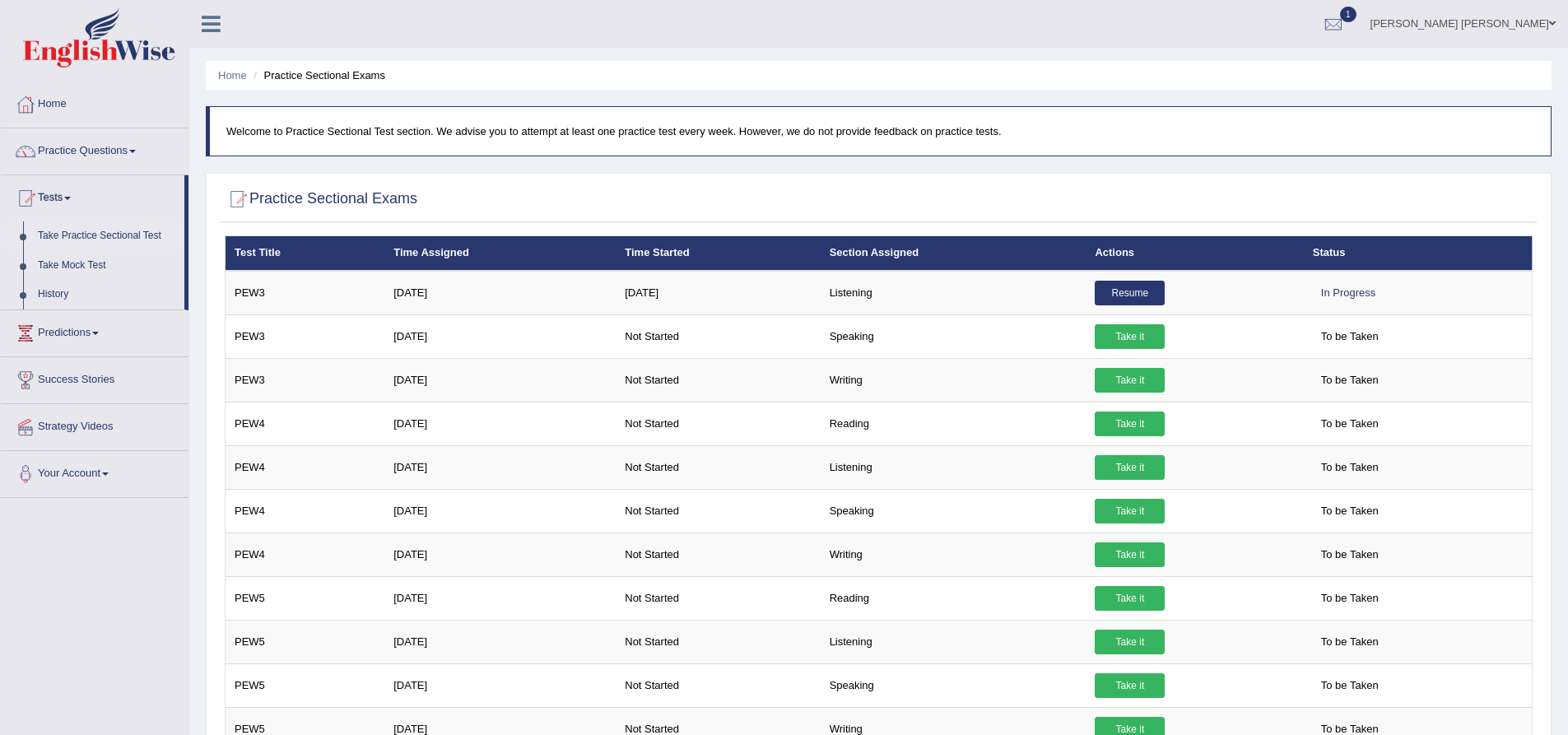
click at [1525, 24] on link "[PERSON_NAME] [PERSON_NAME]" at bounding box center [1463, 21] width 210 height 43
click at [1444, 213] on link "Log out" at bounding box center [1462, 197] width 207 height 38
